Goal: Check status: Check status

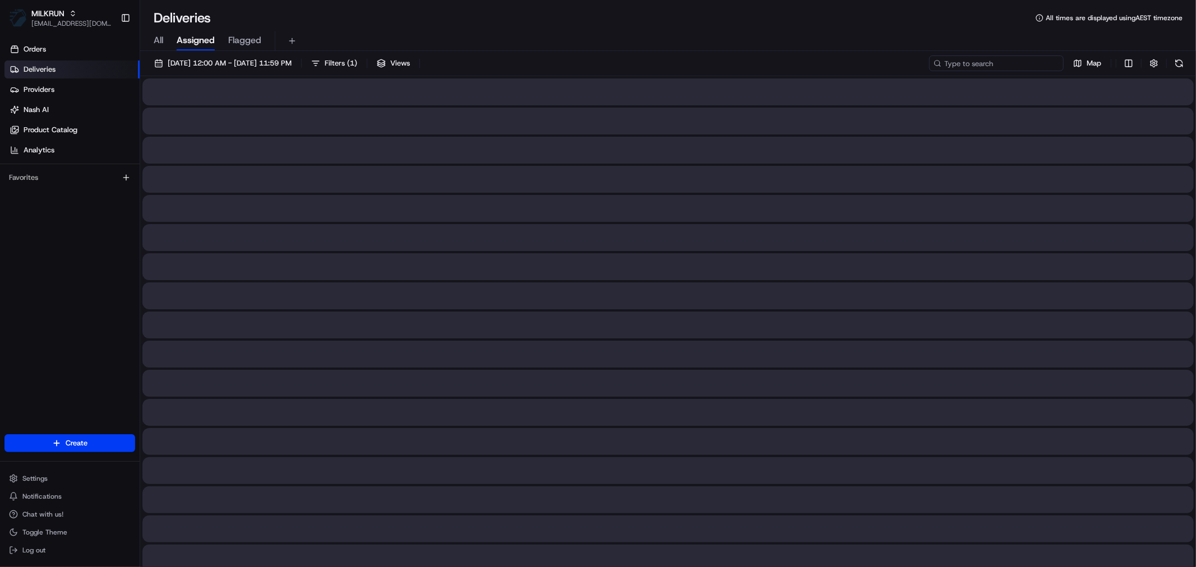
click at [988, 68] on input at bounding box center [996, 64] width 135 height 16
paste input "[PERSON_NAME]"
type input "[PERSON_NAME]"
click at [232, 58] on span "[DATE] 12:00 AM - [DATE] 11:59 PM" at bounding box center [230, 63] width 124 height 10
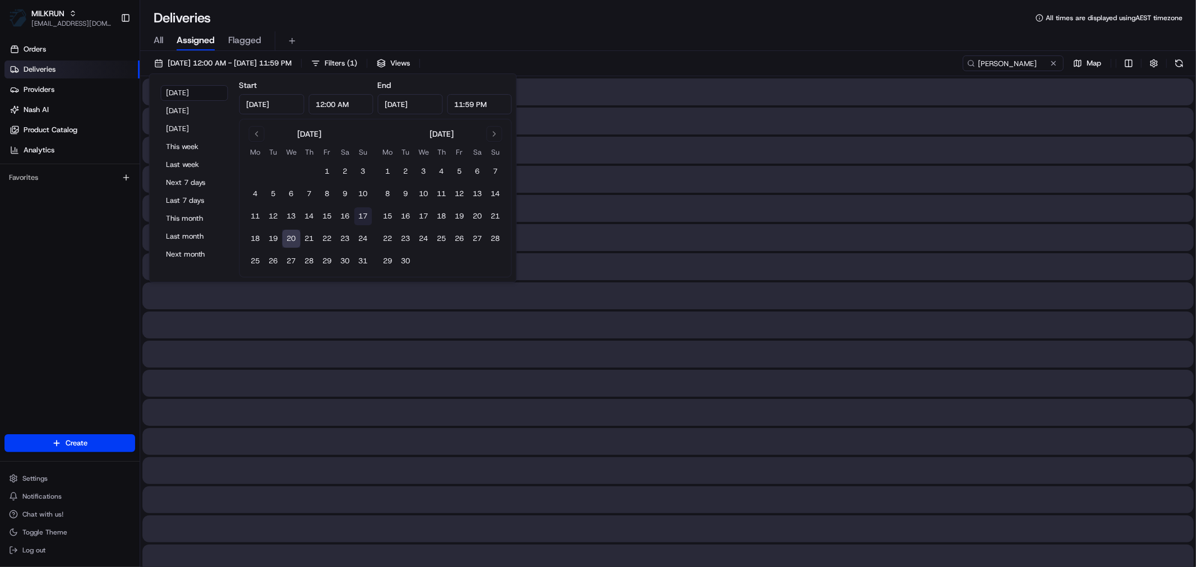
click at [360, 215] on button "17" at bounding box center [363, 216] width 18 height 18
type input "[DATE]"
click at [360, 215] on button "17" at bounding box center [363, 216] width 18 height 18
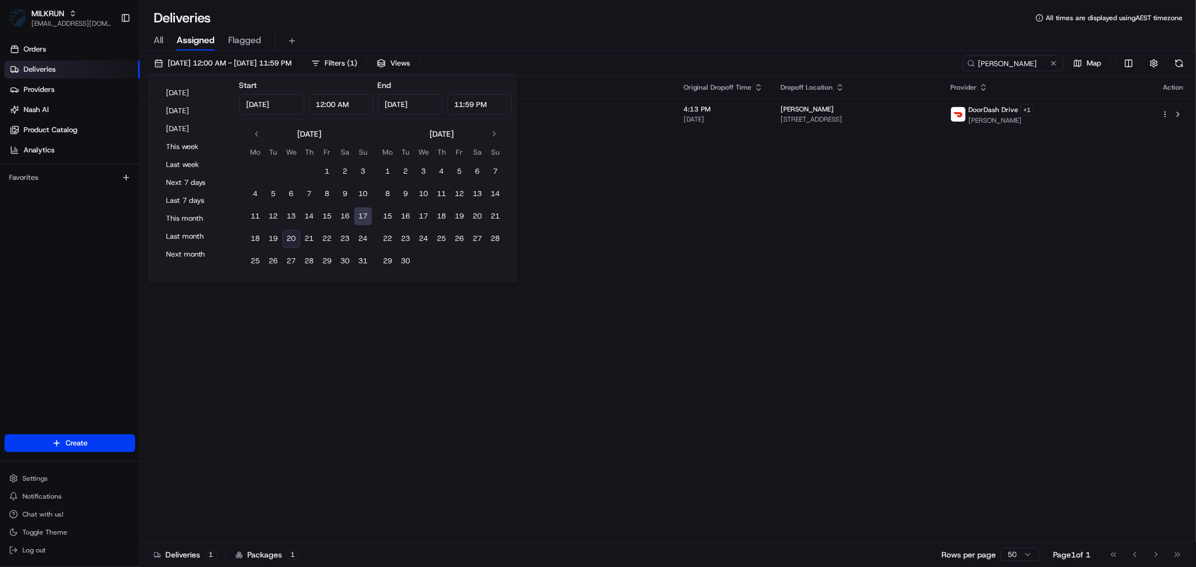
click at [842, 37] on div "All Assigned Flagged" at bounding box center [668, 41] width 1056 height 20
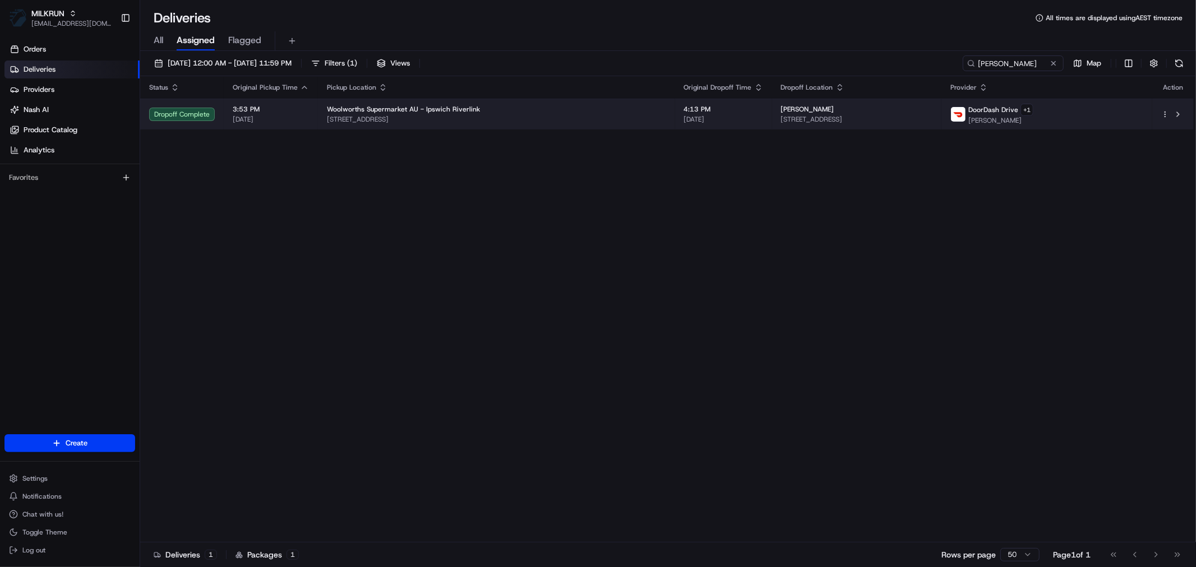
click at [419, 111] on span "Woolworths Supermarket AU - Ipswich Riverlink" at bounding box center [403, 109] width 153 height 9
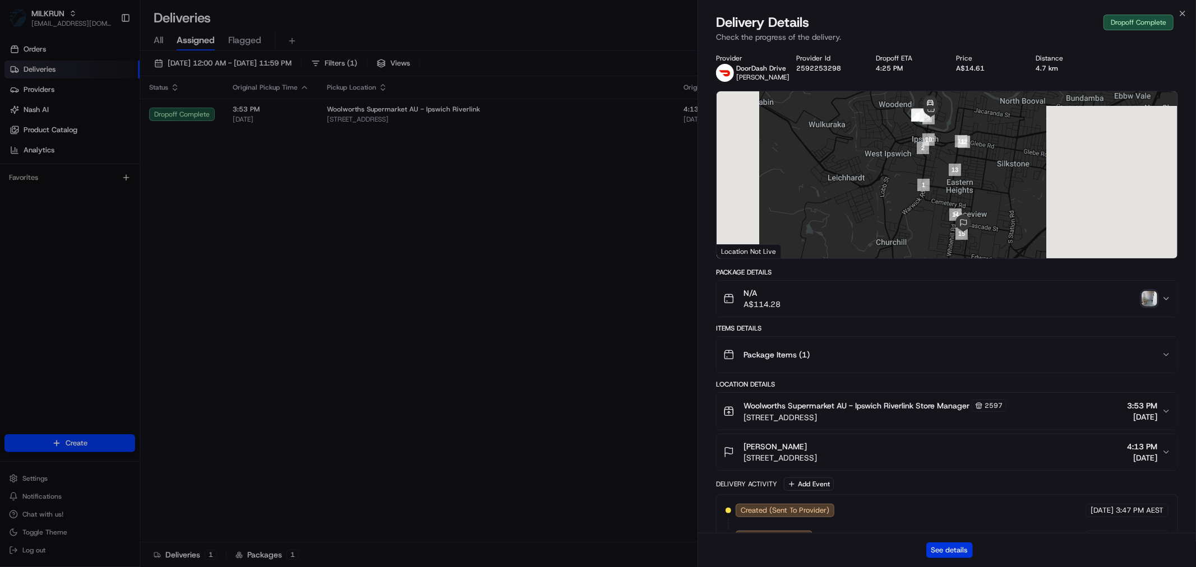
click at [943, 550] on button "See details" at bounding box center [949, 551] width 47 height 16
